Goal: Task Accomplishment & Management: Complete application form

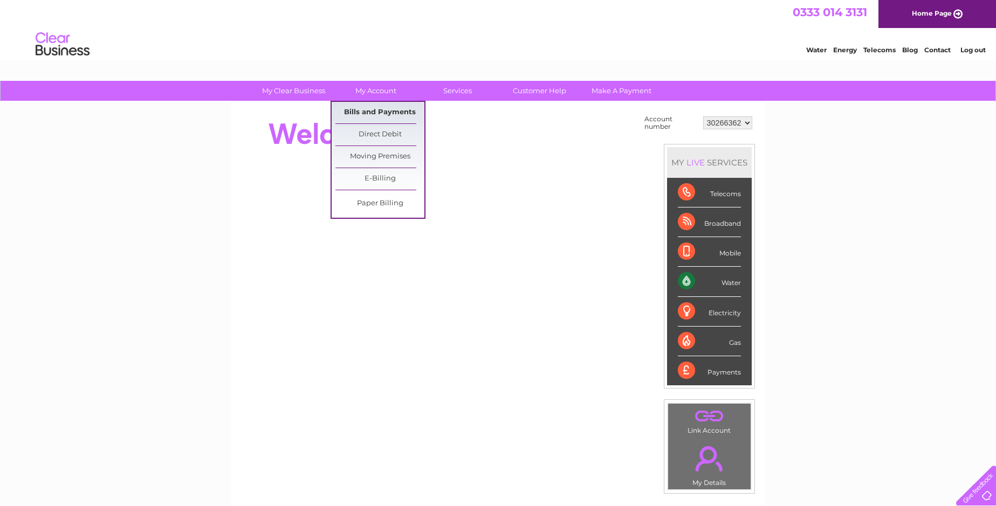
click at [379, 113] on link "Bills and Payments" at bounding box center [379, 113] width 89 height 22
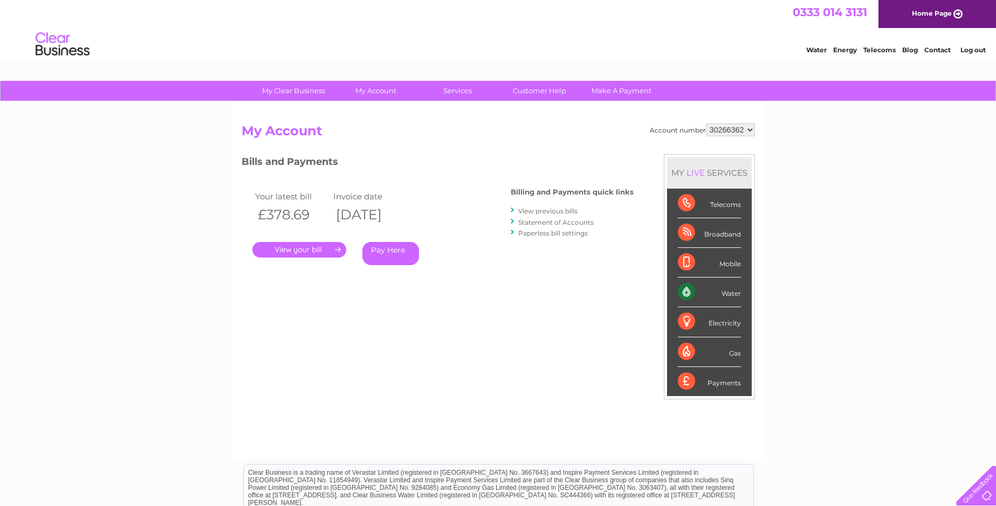
click at [731, 128] on select "30266362 30267534 30271198 30307327 30314341 30320023" at bounding box center [730, 130] width 49 height 13
select select "30320023"
click at [706, 124] on select "30266362 30267534 30271198 30307327 30314341 30320023" at bounding box center [730, 130] width 49 height 13
click at [727, 129] on select "30266362 30267534 30271198 30307327 30314341 30320023" at bounding box center [730, 130] width 49 height 13
select select "30267534"
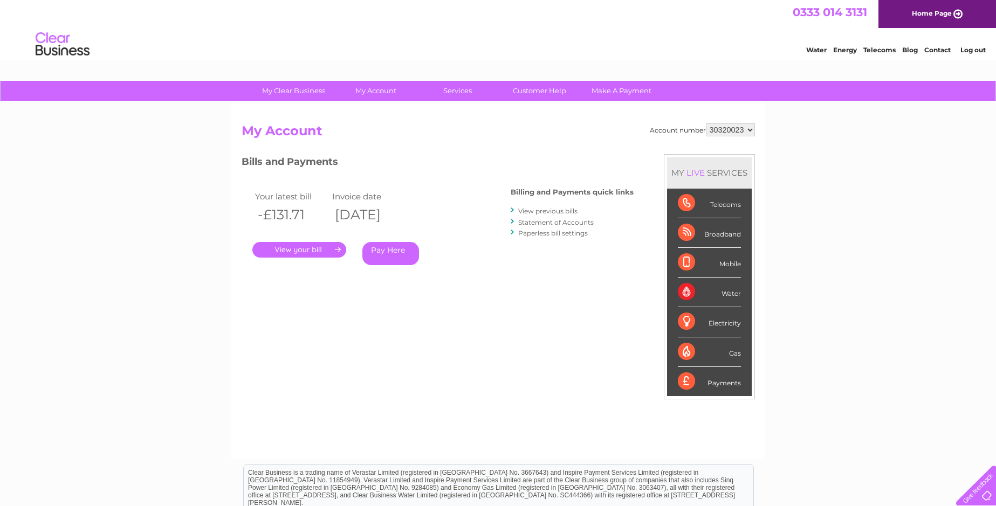
click at [706, 124] on select "30266362 30267534 30271198 30307327 30314341 30320023" at bounding box center [730, 130] width 49 height 13
click at [721, 129] on select "30266362 30267534 30271198 30307327 30314341 30320023" at bounding box center [730, 130] width 49 height 13
select select "30271198"
click at [706, 124] on select "30266362 30267534 30271198 30307327 30314341 30320023" at bounding box center [730, 130] width 49 height 13
drag, startPoint x: 0, startPoint y: 0, endPoint x: 722, endPoint y: 129, distance: 733.2
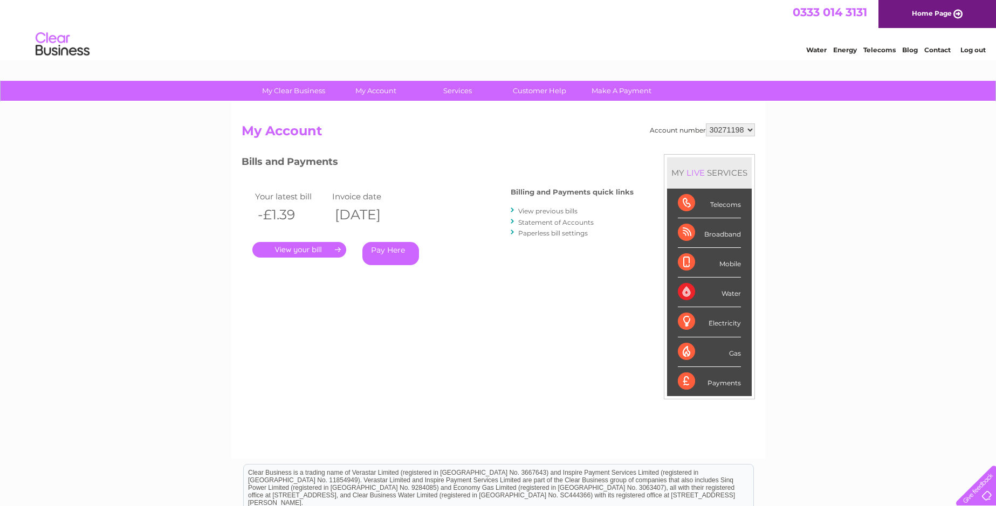
click at [722, 129] on select "30266362 30267534 30271198 30307327 30314341 30320023" at bounding box center [730, 130] width 49 height 13
select select "30307327"
click at [706, 124] on select "30266362 30267534 30271198 30307327 30314341 30320023" at bounding box center [730, 130] width 49 height 13
click at [728, 130] on select "30266362 30267534 30271198 30307327 30314341 30320023" at bounding box center [730, 130] width 49 height 13
select select "30314341"
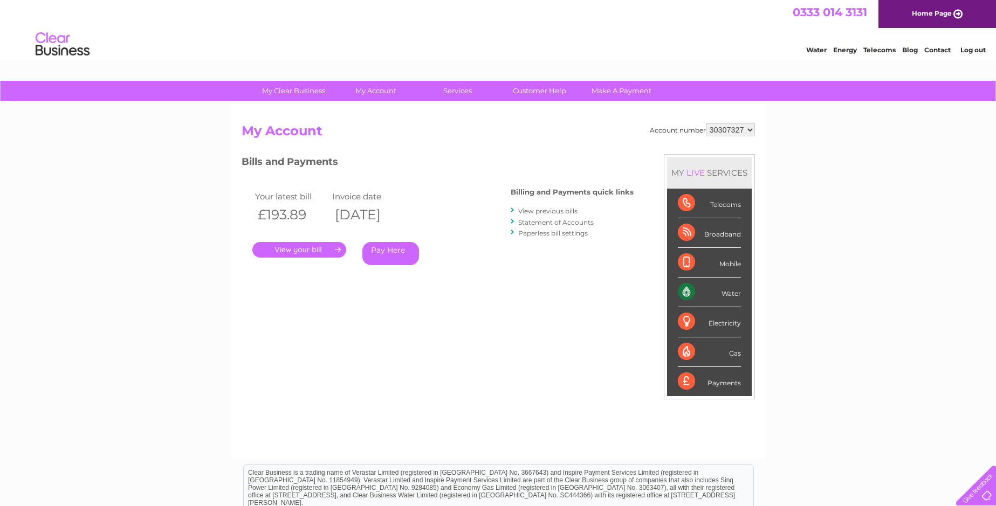
click at [706, 124] on select "30266362 30267534 30271198 30307327 30314341 30320023" at bounding box center [730, 130] width 49 height 13
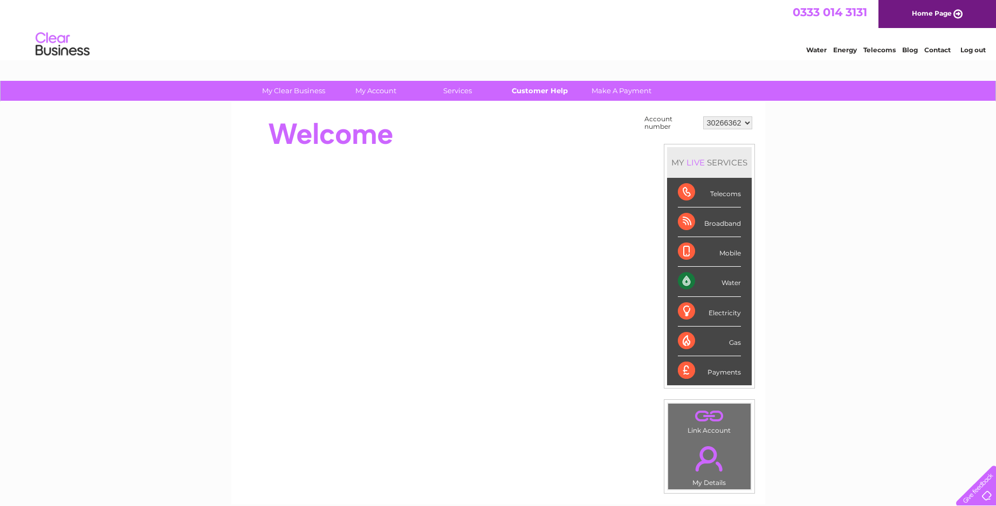
click at [539, 91] on link "Customer Help" at bounding box center [539, 91] width 89 height 20
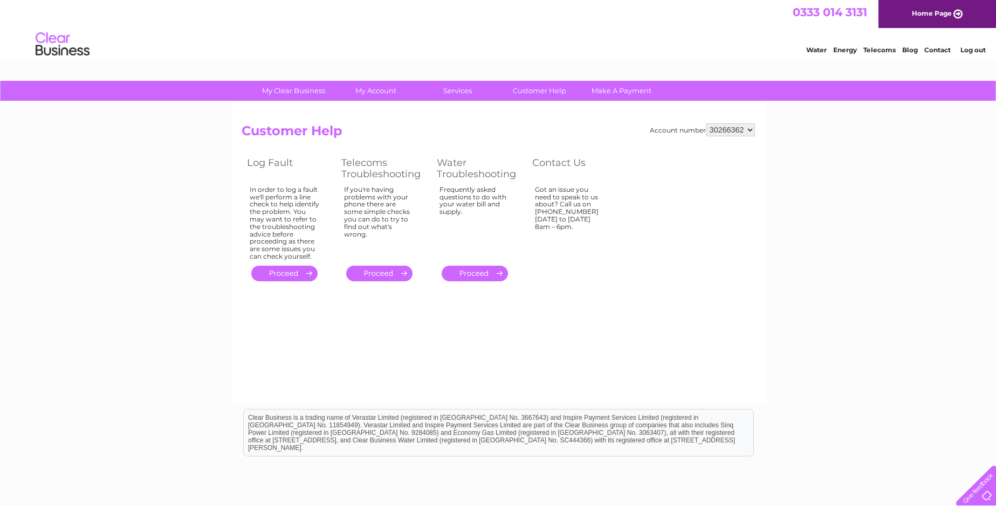
click at [479, 271] on link "." at bounding box center [475, 274] width 66 height 16
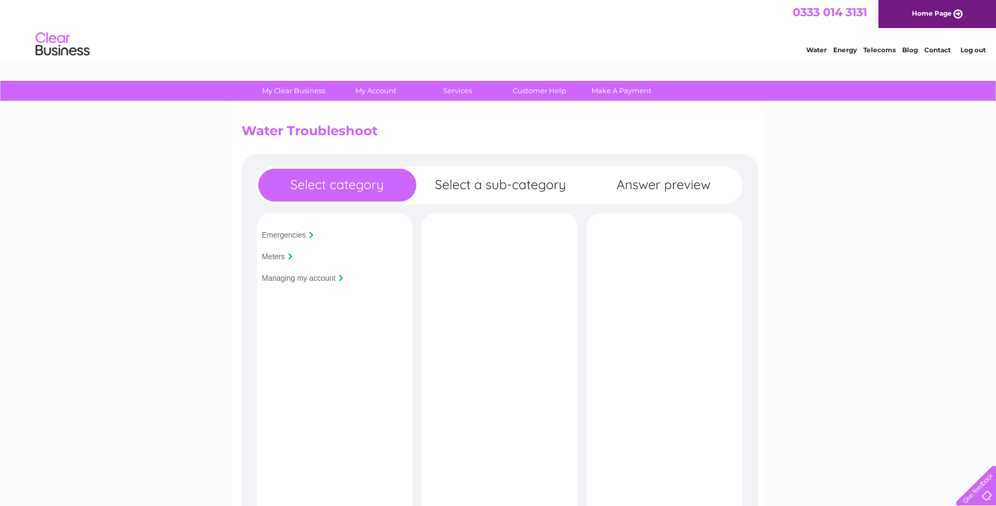
click at [315, 278] on input "Managing my account" at bounding box center [299, 278] width 74 height 9
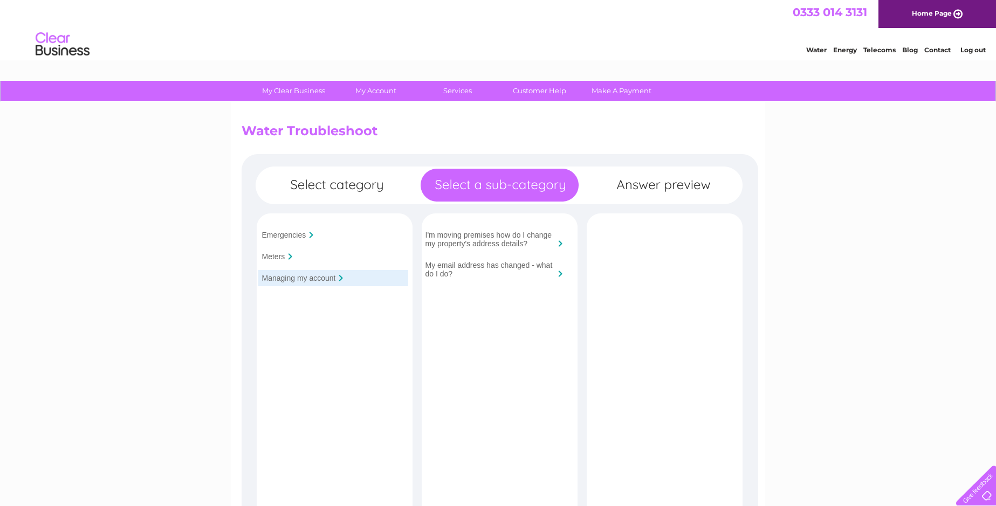
click at [475, 236] on input "I'm moving premises how do I change my property's address details?" at bounding box center [490, 239] width 129 height 17
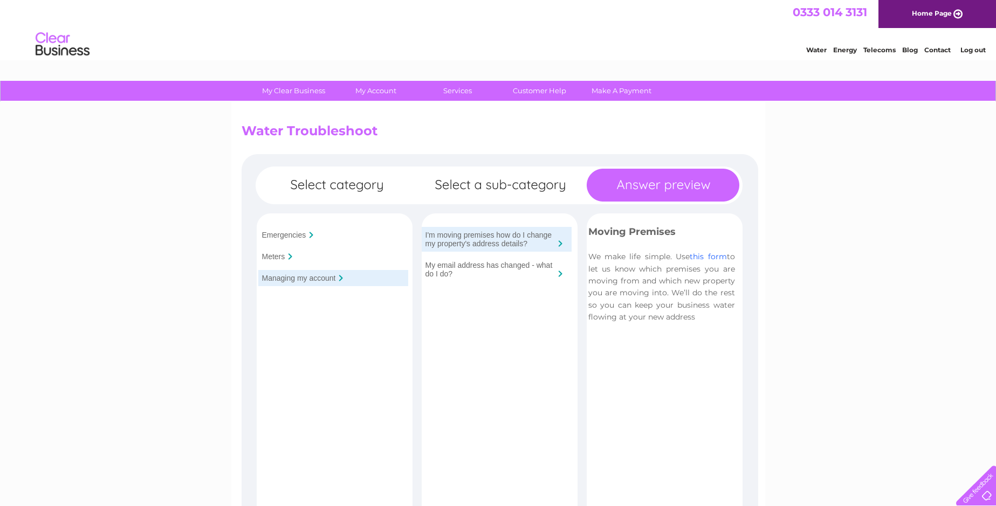
click at [705, 258] on link "this form" at bounding box center [708, 257] width 37 height 10
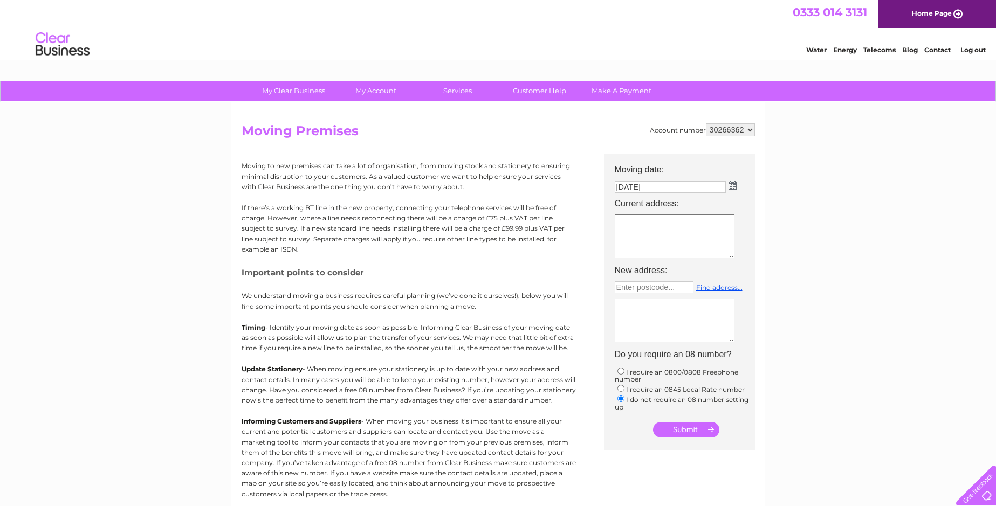
click at [732, 187] on img at bounding box center [733, 185] width 8 height 9
click at [623, 201] on div "Prev Next [DATE]" at bounding box center [676, 203] width 118 height 16
click at [624, 201] on div "Prev Next [DATE]" at bounding box center [676, 203] width 118 height 16
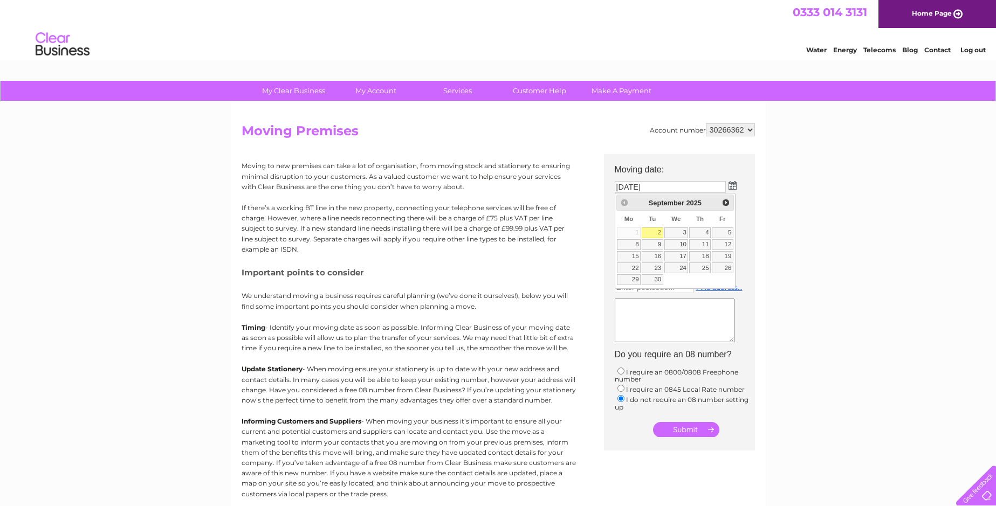
drag, startPoint x: 624, startPoint y: 201, endPoint x: 674, endPoint y: 187, distance: 52.6
click at [674, 187] on input "[DATE]" at bounding box center [670, 187] width 111 height 12
drag, startPoint x: 664, startPoint y: 188, endPoint x: 561, endPoint y: 182, distance: 103.2
click at [561, 182] on div "Account number 30266362 30267534 30271198 30307327 30314341 30320023 Moving Pre…" at bounding box center [498, 321] width 513 height 394
click at [728, 202] on span "Next" at bounding box center [726, 202] width 9 height 9
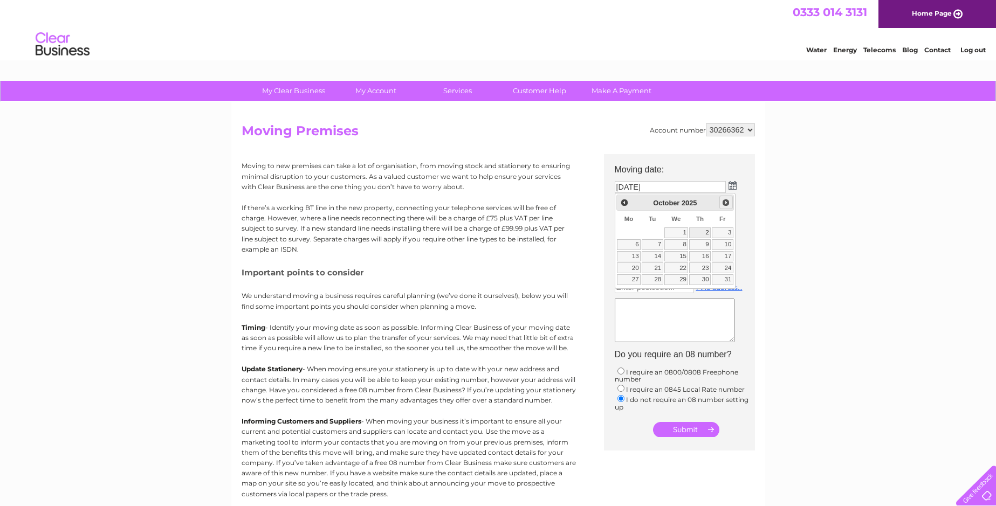
click at [728, 202] on span "Next" at bounding box center [726, 202] width 9 height 9
click at [735, 184] on img at bounding box center [733, 185] width 8 height 9
click at [622, 204] on div "Prev Next September 2025" at bounding box center [676, 203] width 118 height 16
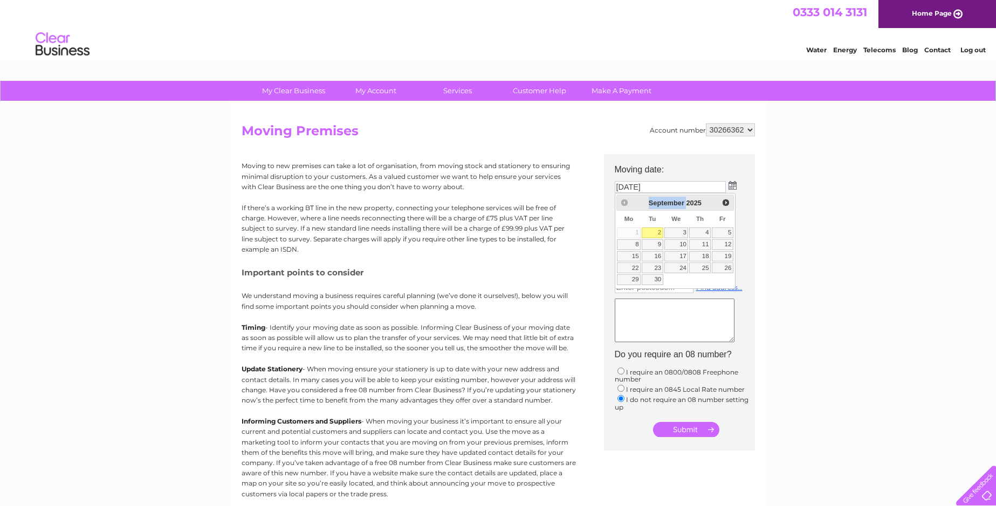
click at [622, 204] on div "Prev Next September 2025" at bounding box center [676, 203] width 118 height 16
drag, startPoint x: 622, startPoint y: 204, endPoint x: 731, endPoint y: 158, distance: 118.7
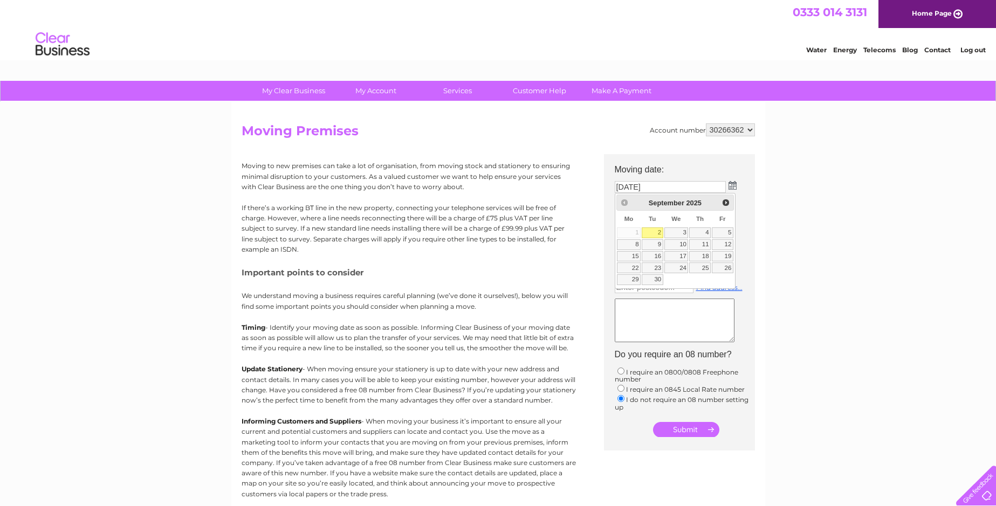
click at [731, 158] on th "Moving date:" at bounding box center [684, 166] width 151 height 24
